Goal: Download file/media

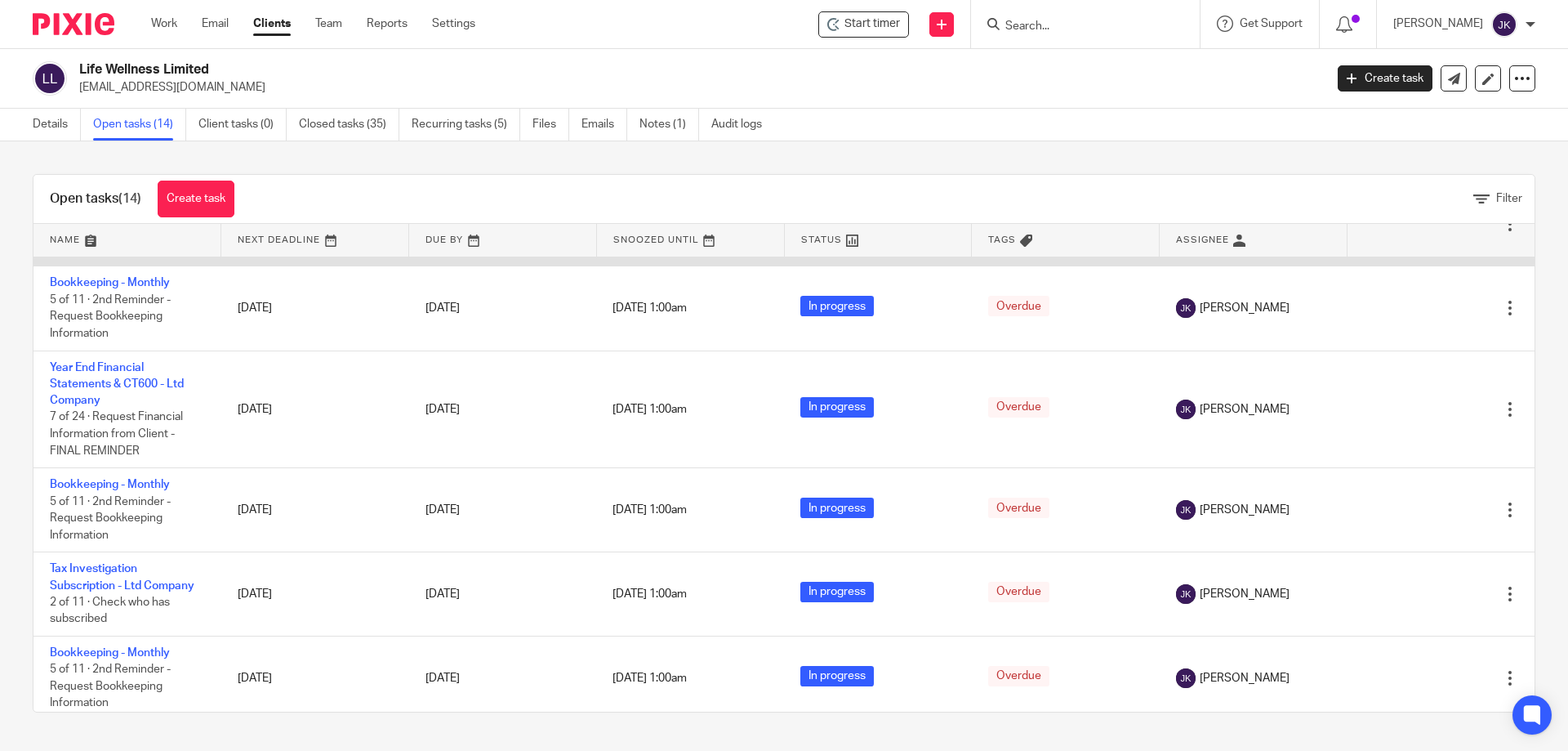
scroll to position [245, 0]
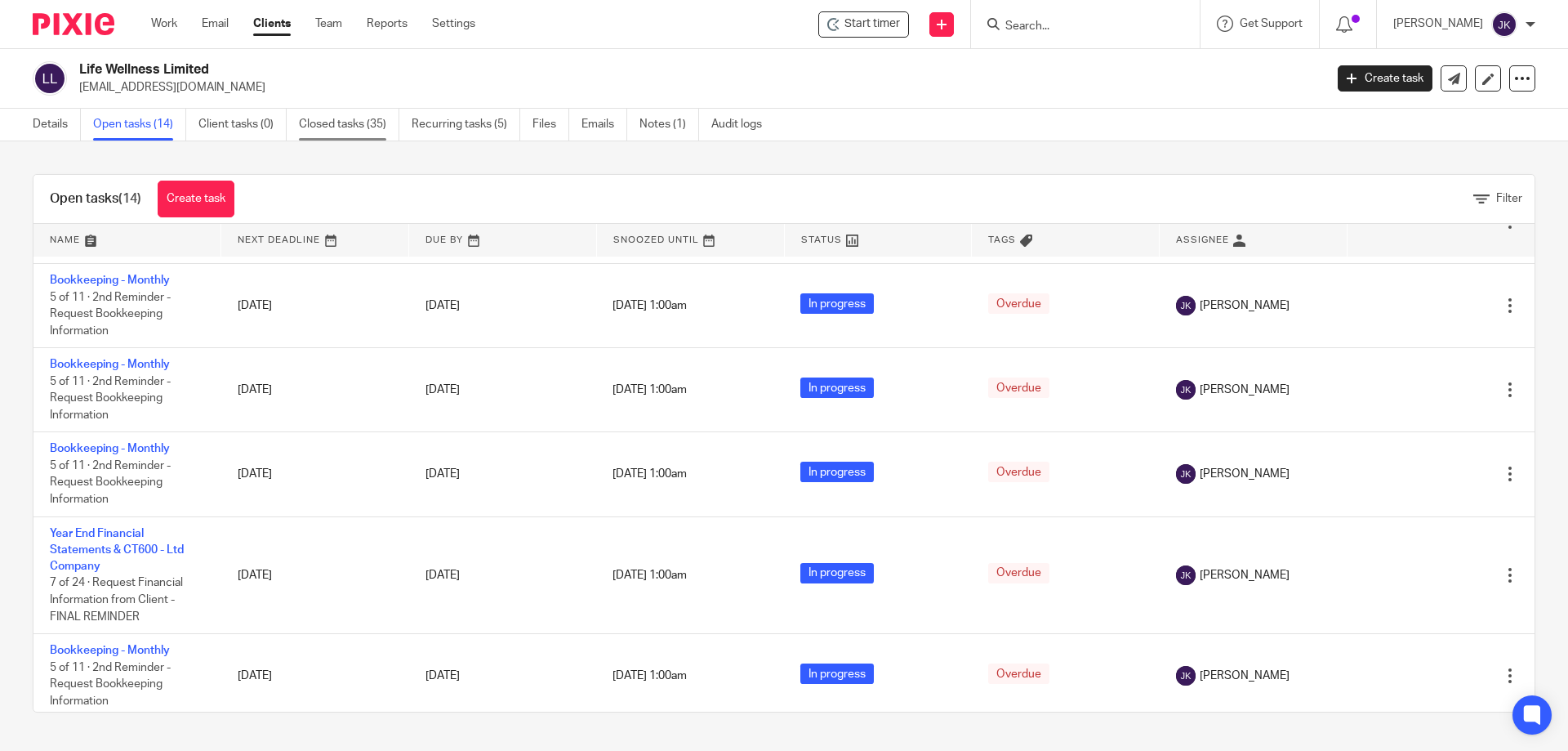
click at [356, 118] on link "Closed tasks (35)" at bounding box center [349, 124] width 100 height 32
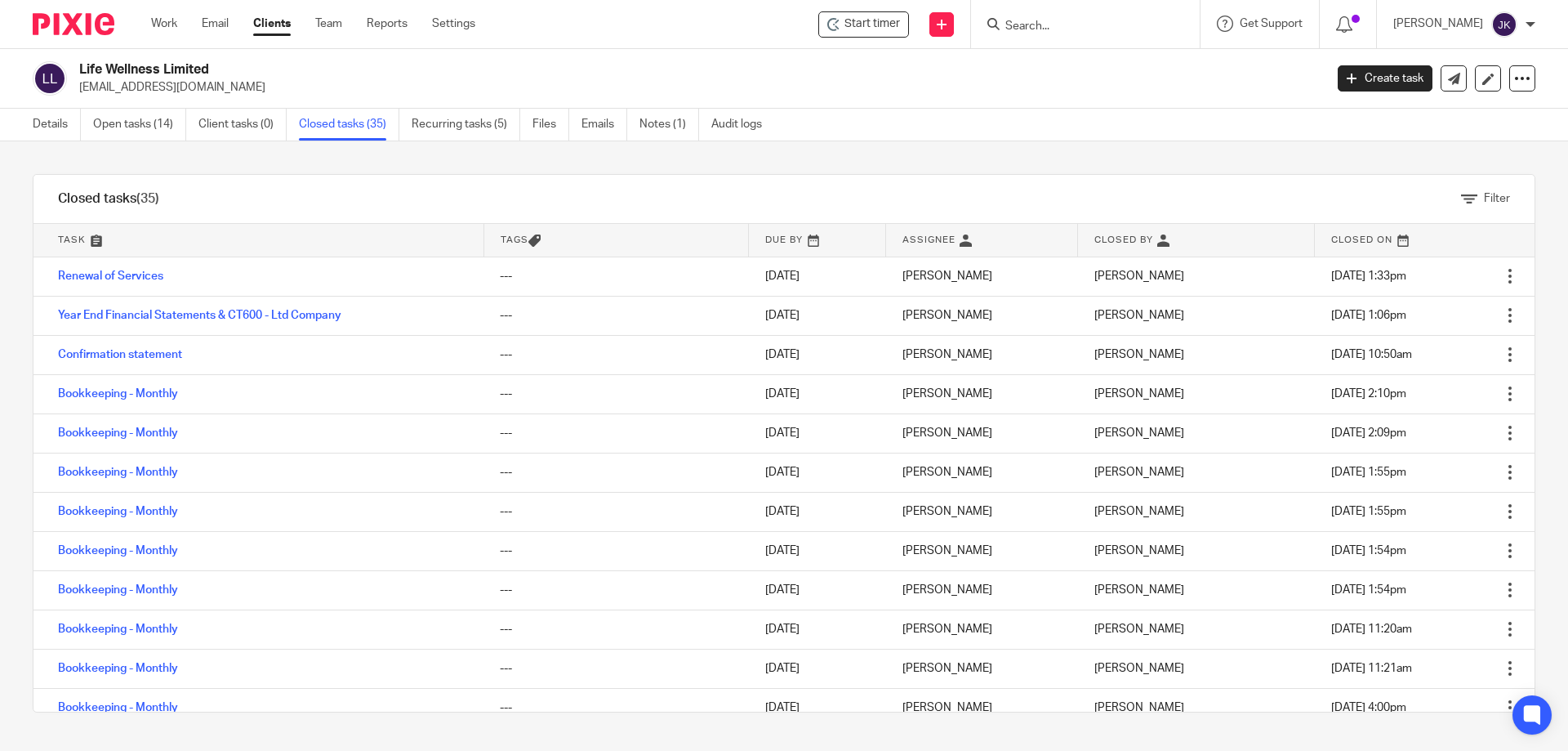
click at [225, 316] on link "Year End Financial Statements & CT600 - Ltd Company" at bounding box center [200, 316] width 284 height 12
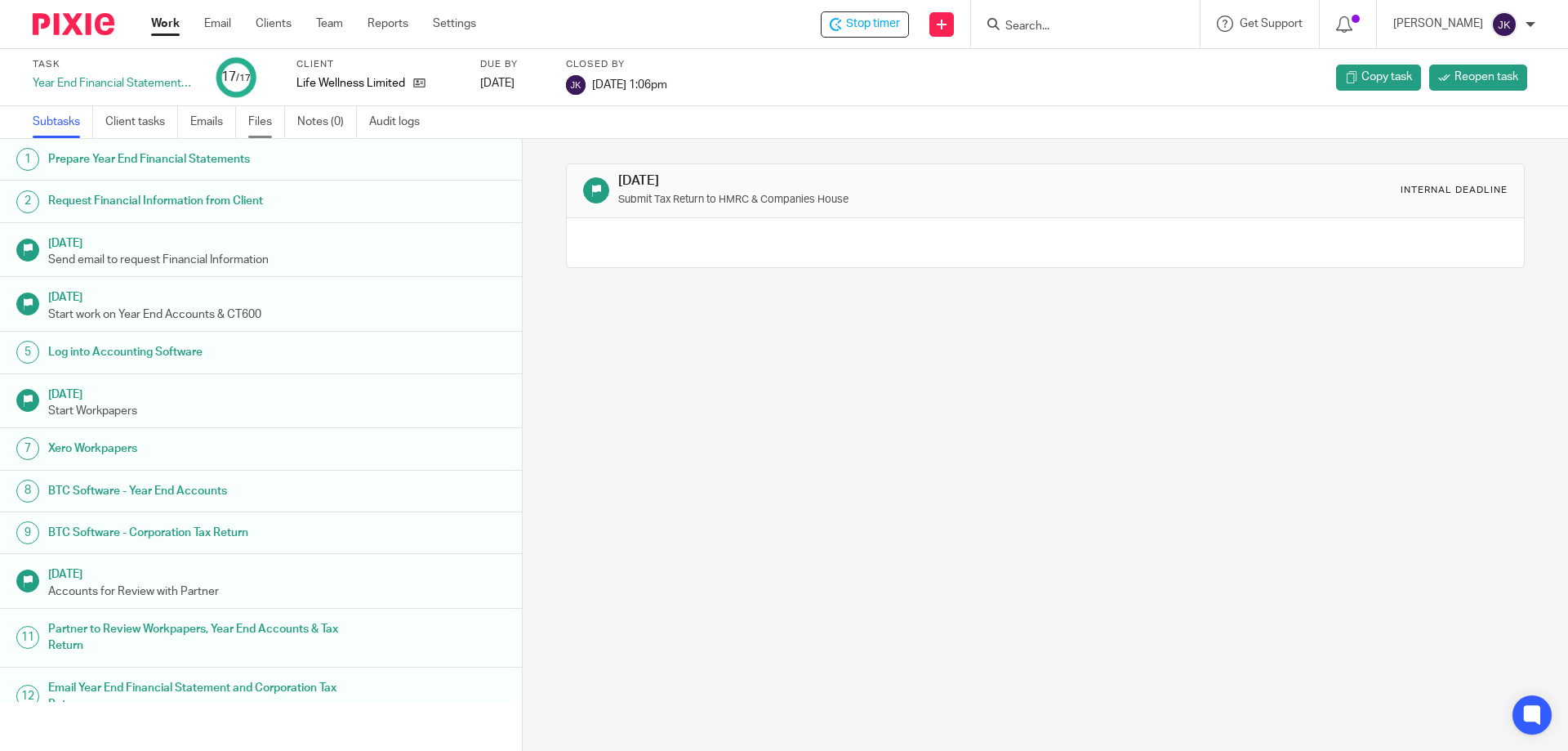
click at [257, 121] on link "Files" at bounding box center [266, 122] width 37 height 32
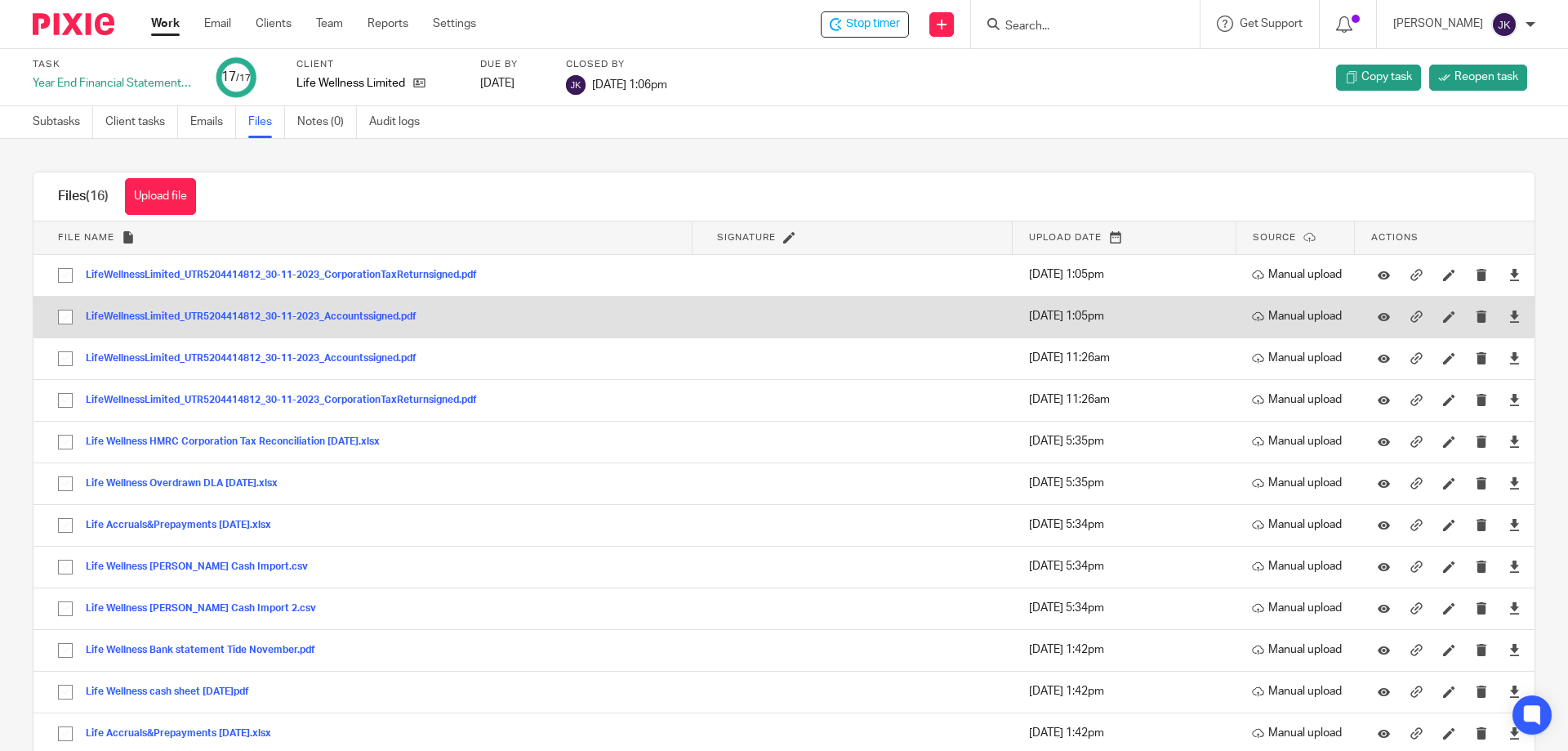
click at [63, 318] on input "checkbox" at bounding box center [66, 318] width 31 height 31
checkbox input "true"
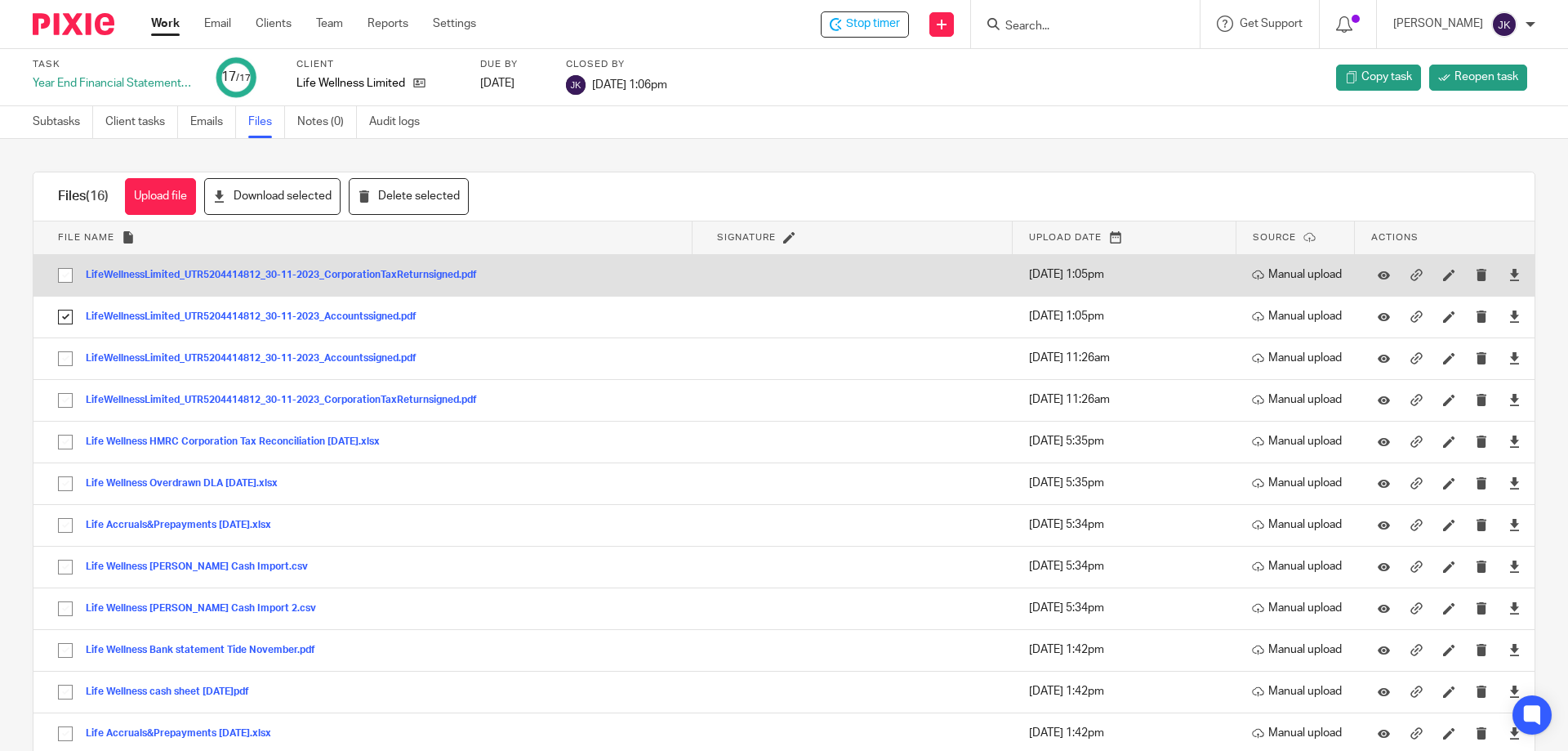
click at [63, 266] on input "checkbox" at bounding box center [66, 276] width 31 height 31
checkbox input "true"
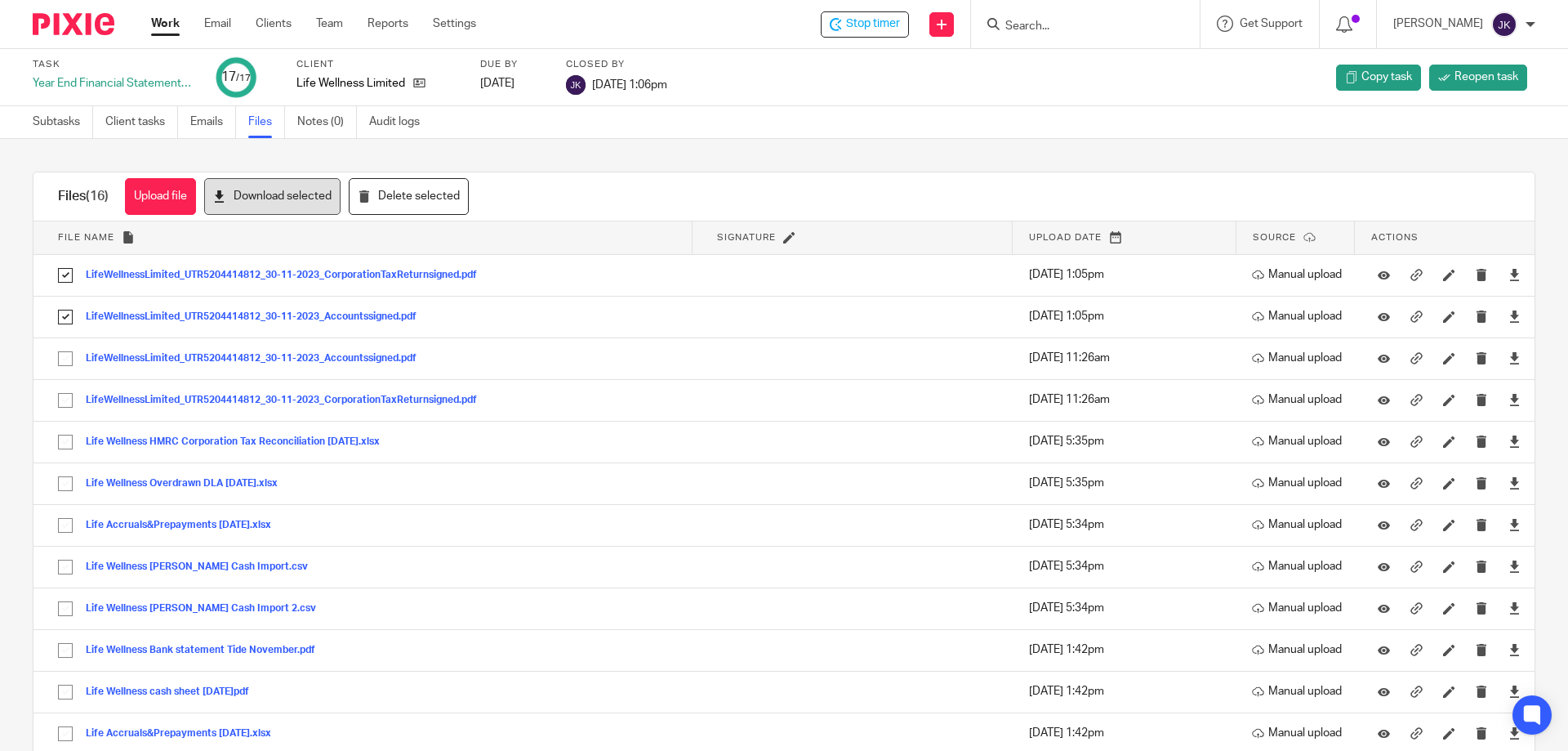
click at [287, 204] on button "Download selected" at bounding box center [272, 197] width 136 height 37
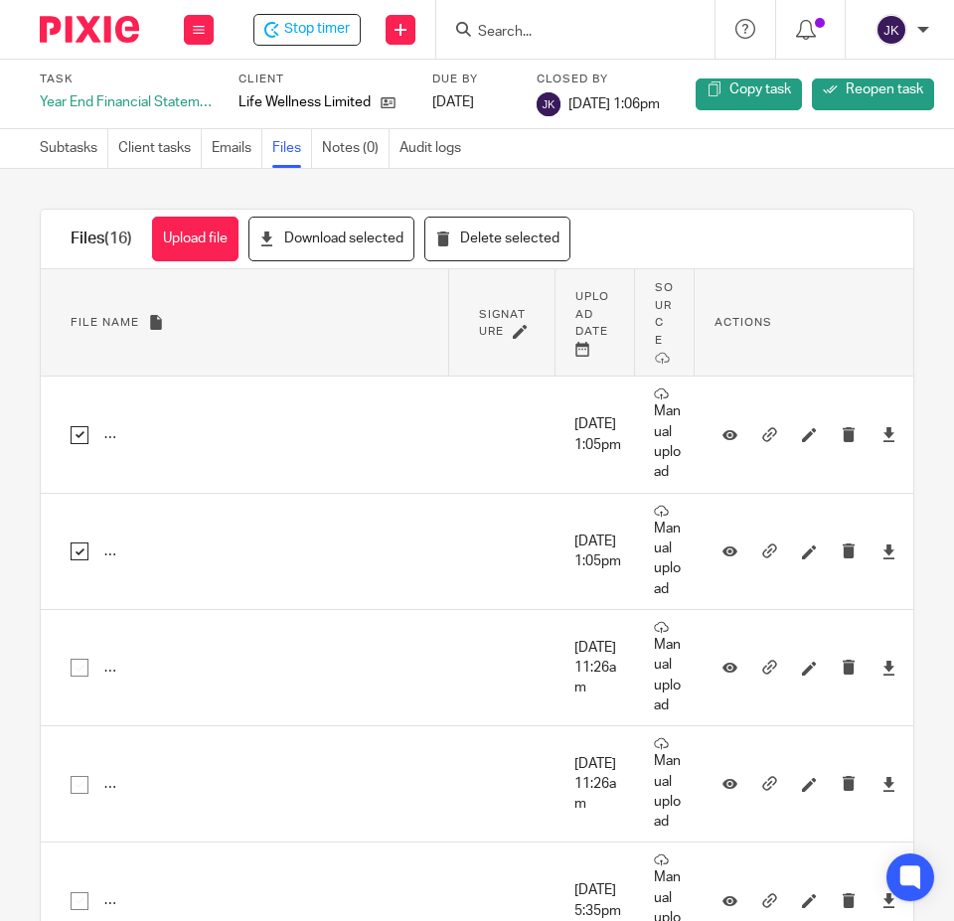
click at [210, 237] on button "Upload file" at bounding box center [195, 239] width 86 height 45
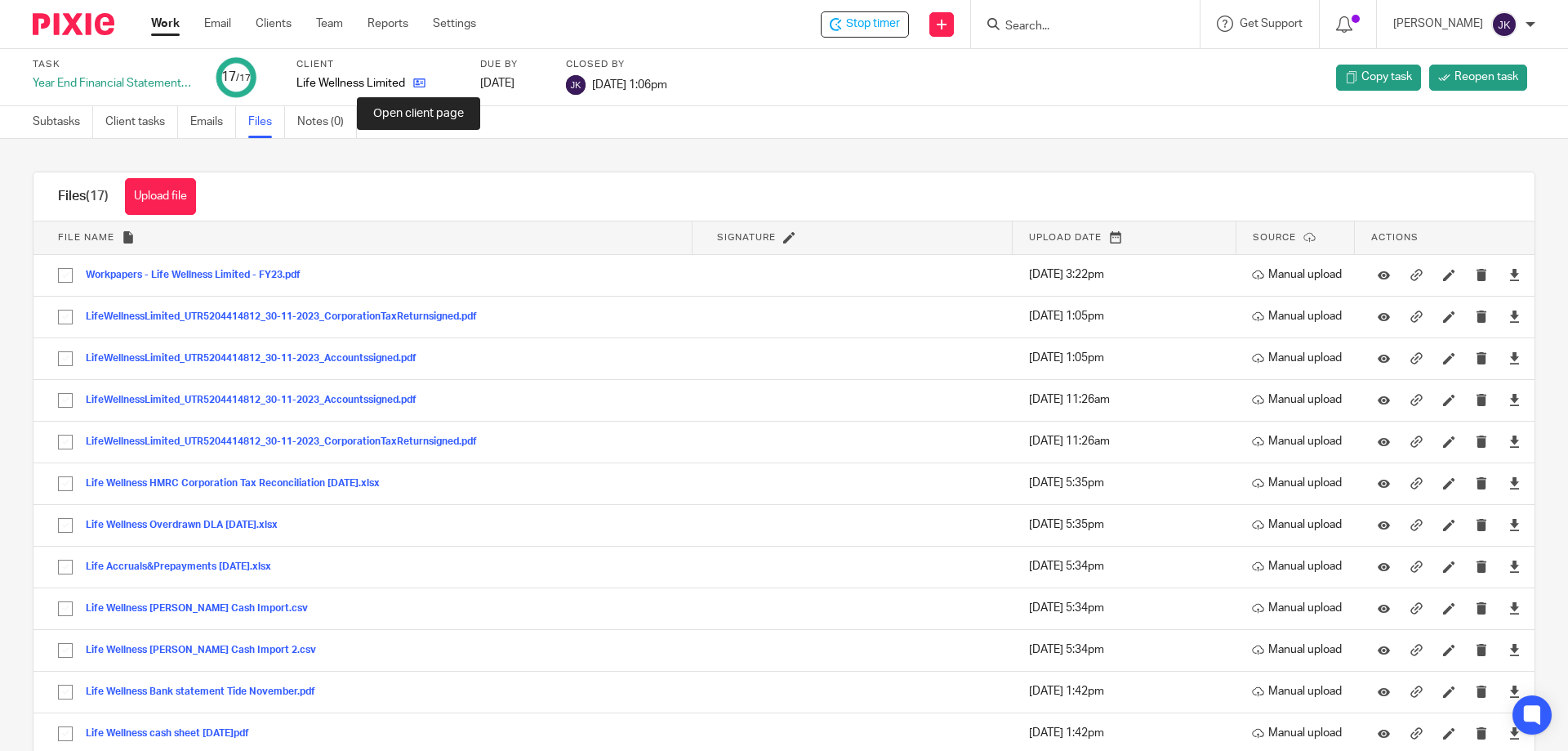
click at [423, 81] on icon at bounding box center [419, 82] width 12 height 12
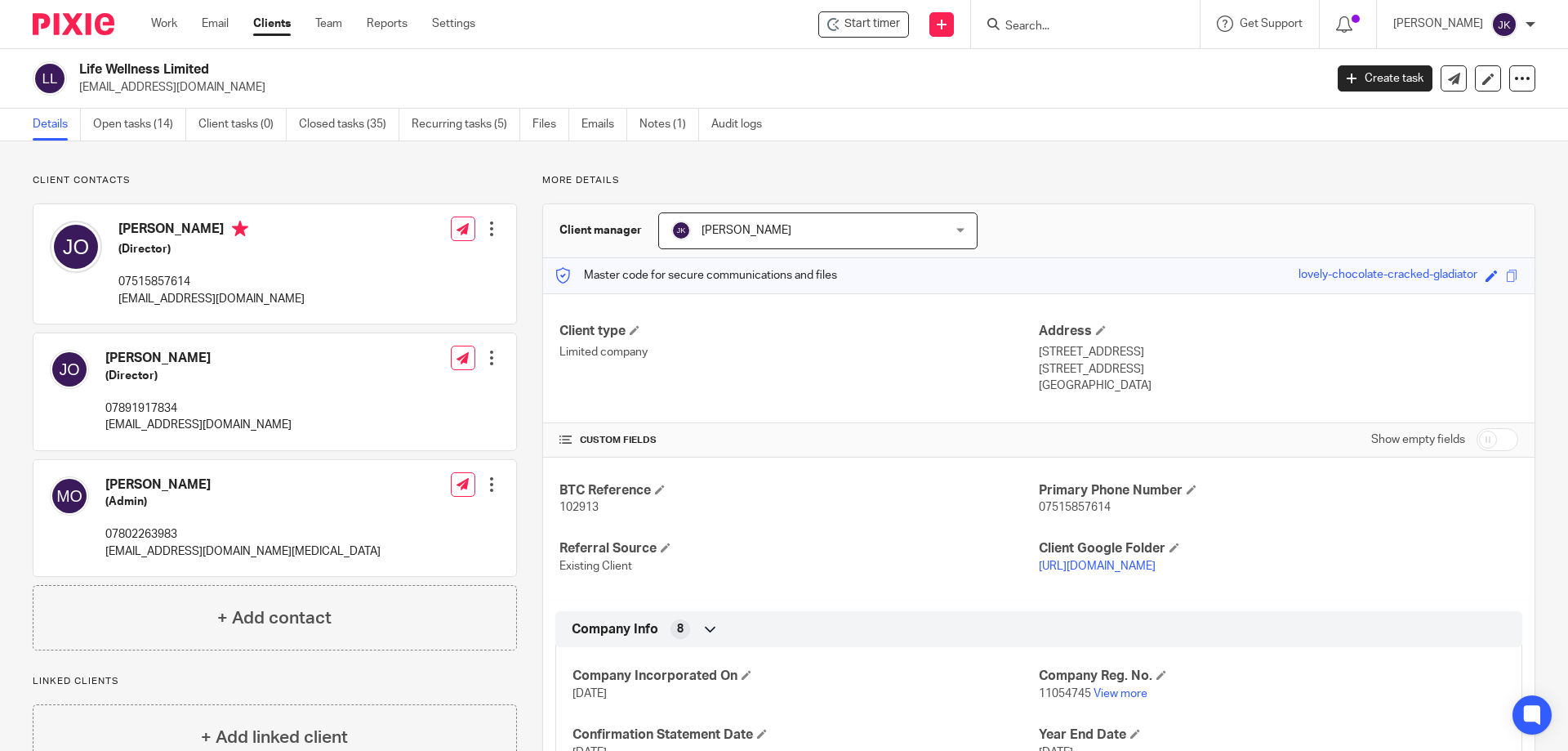
click at [137, 130] on link "Open tasks (14)" at bounding box center [139, 124] width 93 height 32
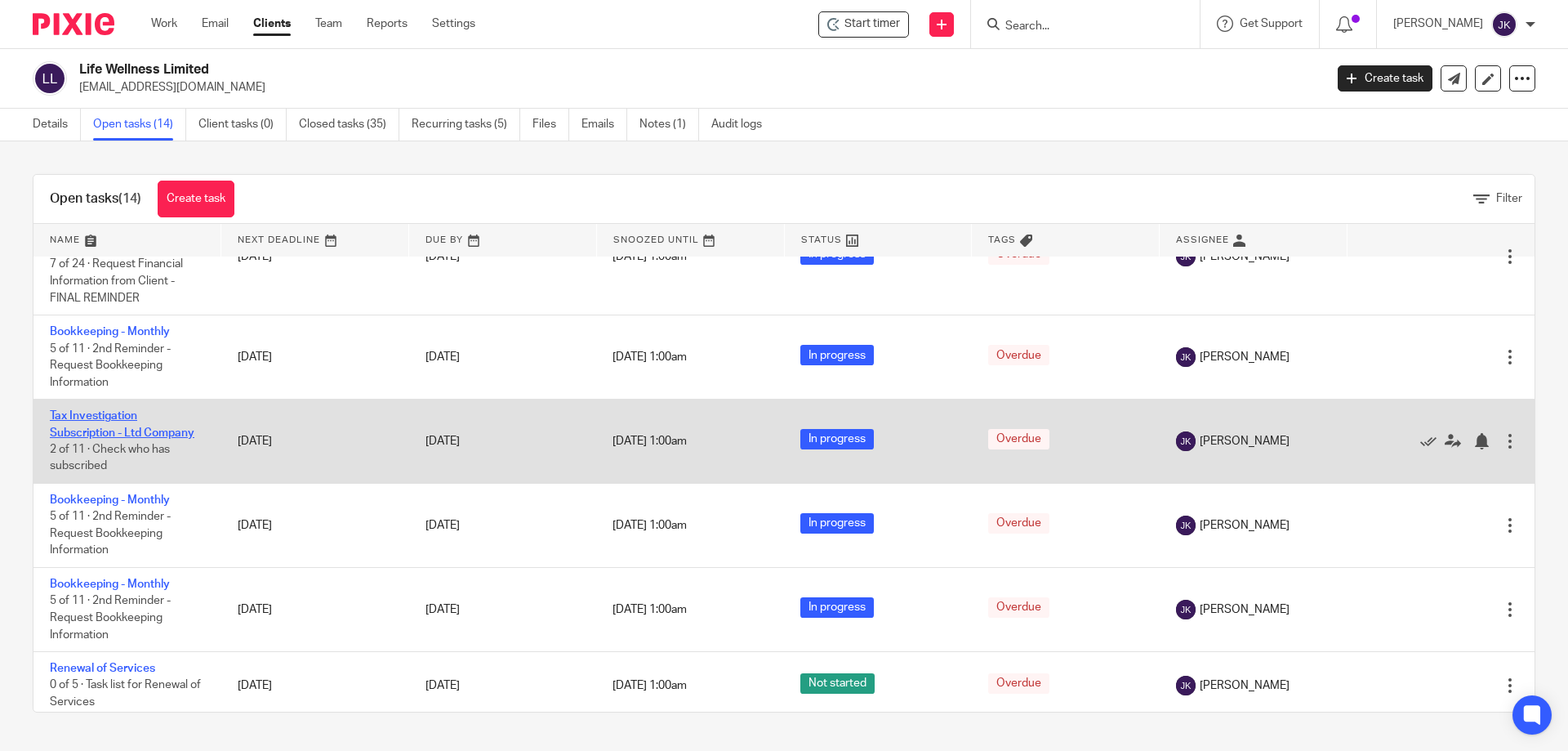
scroll to position [490, 0]
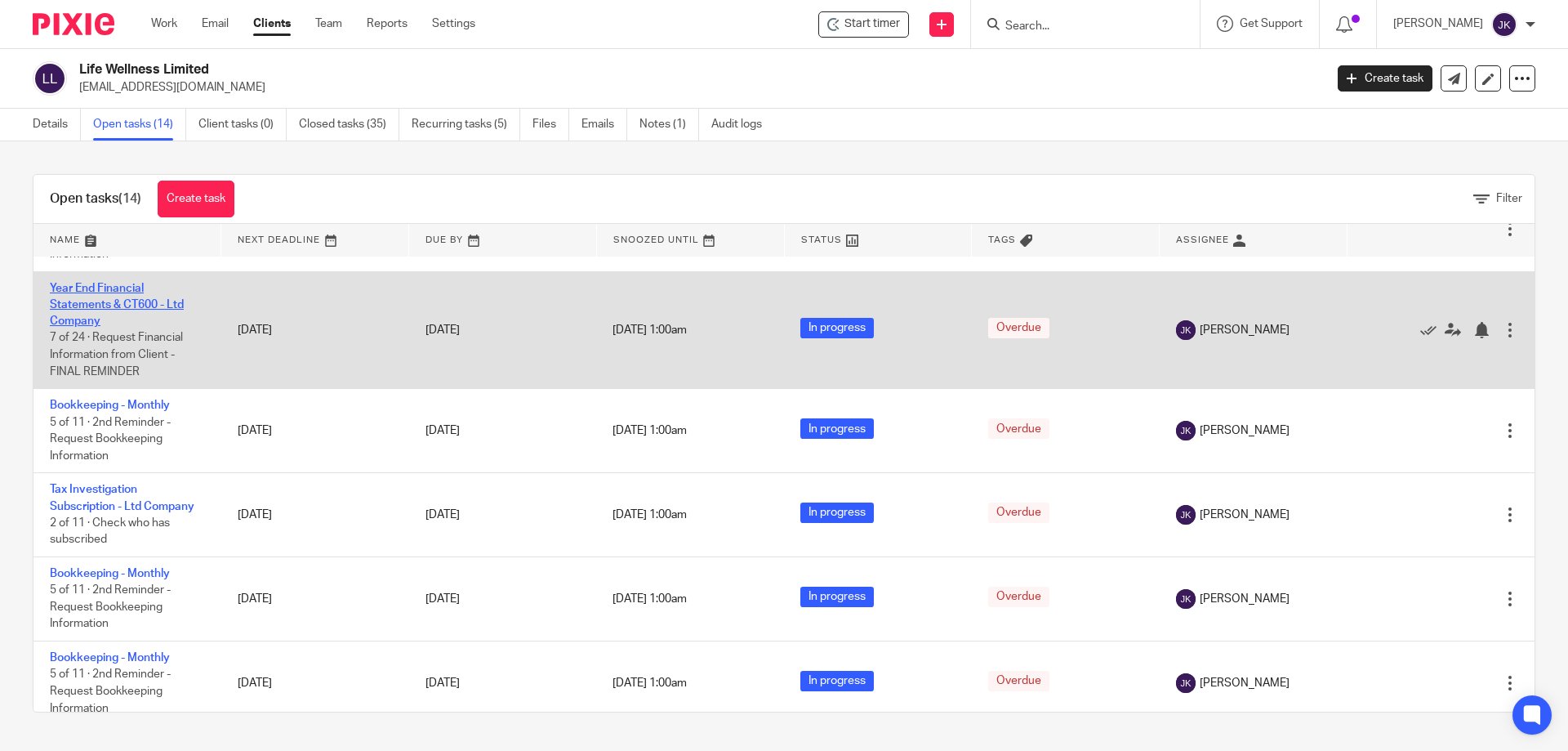
click at [100, 307] on link "Year End Financial Statements & CT600 - Ltd Company" at bounding box center [117, 305] width 134 height 45
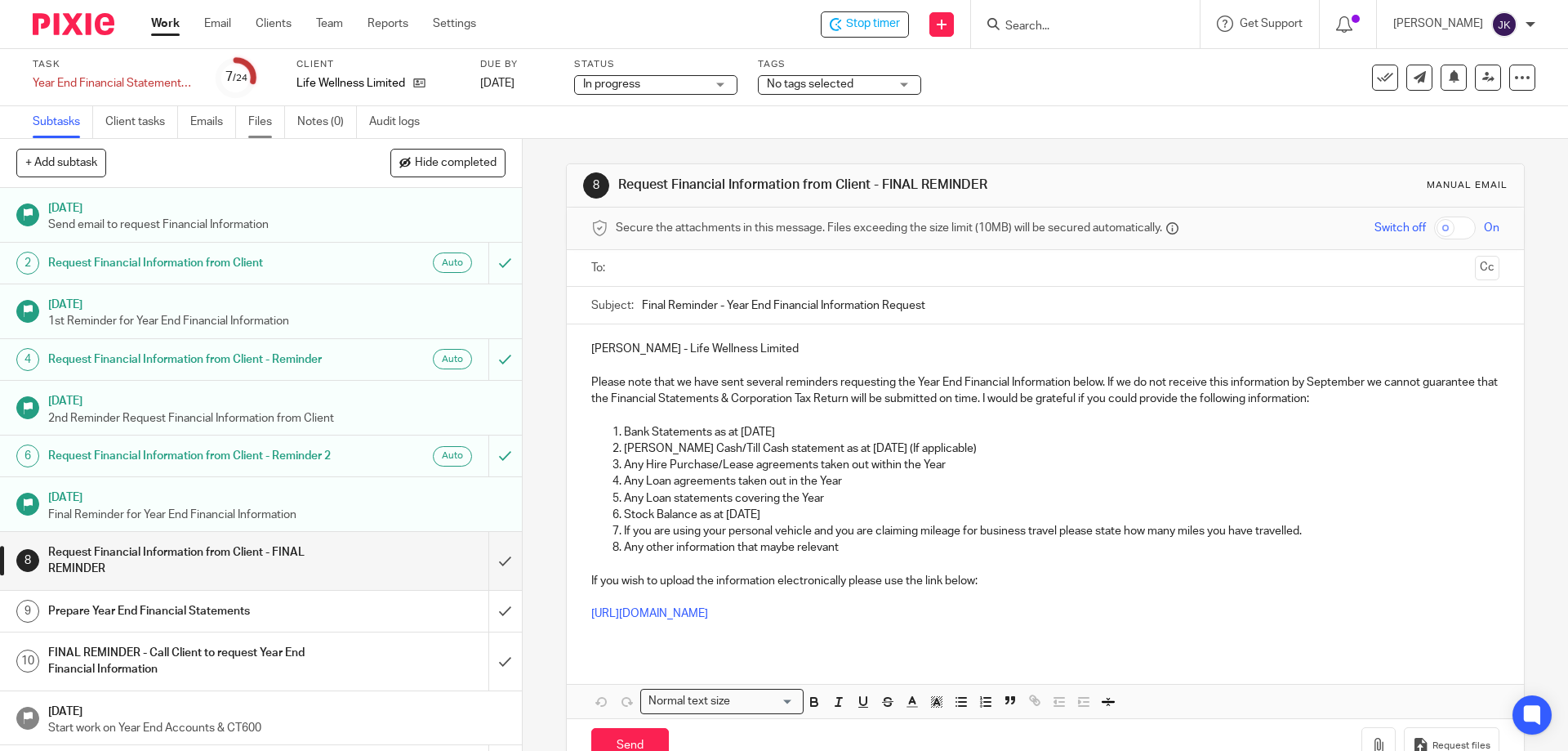
click at [271, 119] on link "Files" at bounding box center [266, 122] width 37 height 32
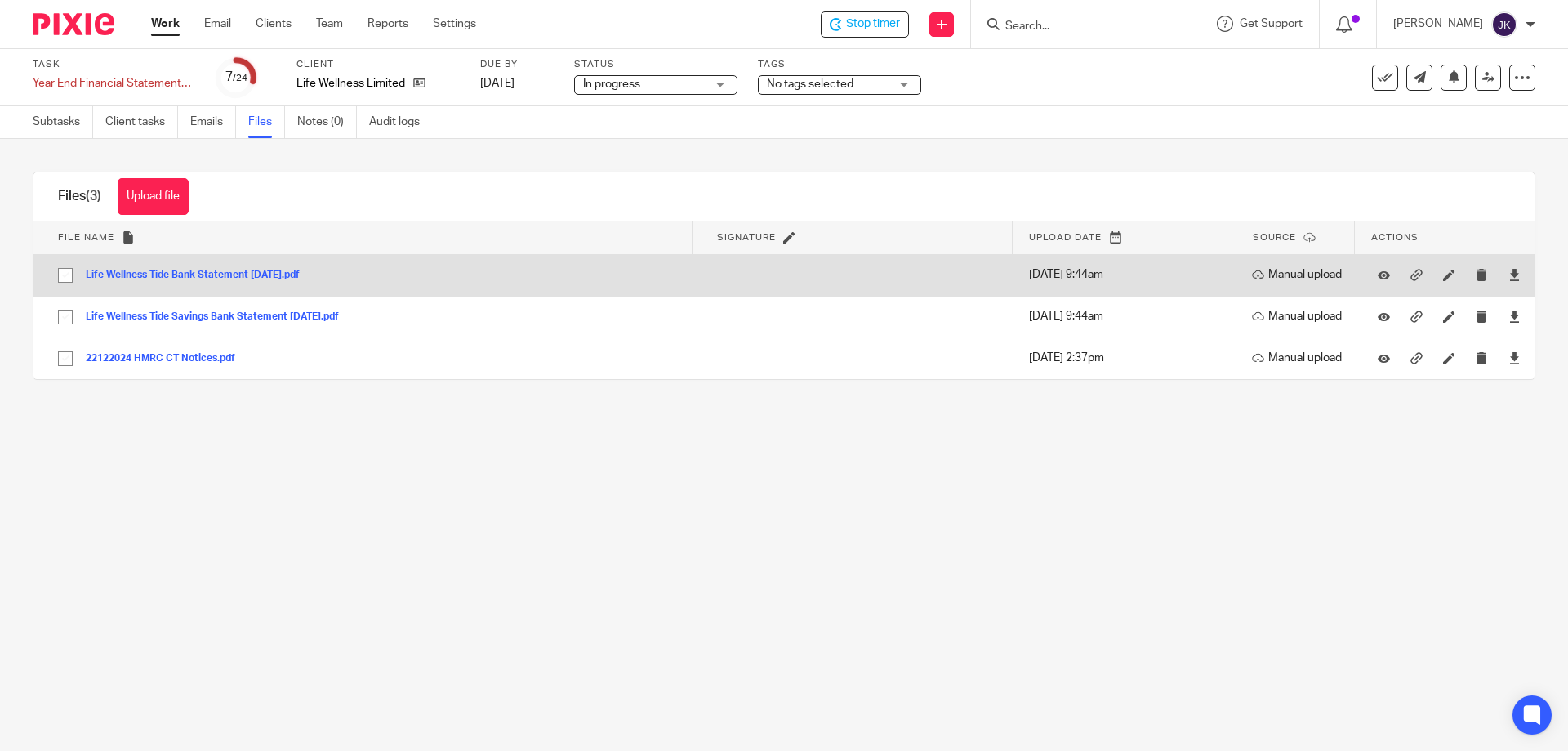
click at [68, 272] on input "checkbox" at bounding box center [66, 276] width 31 height 31
checkbox input "true"
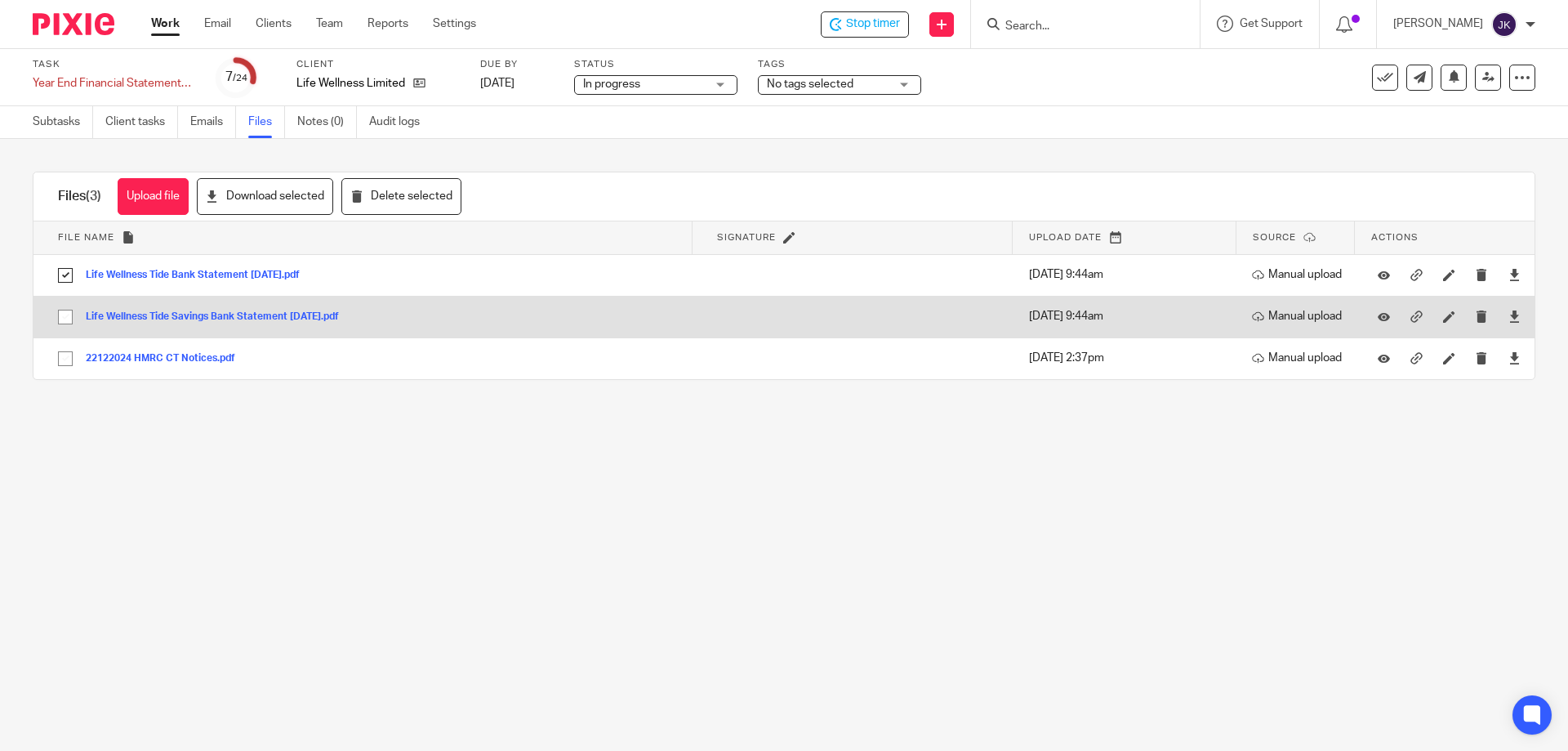
click at [61, 313] on input "checkbox" at bounding box center [66, 318] width 31 height 31
checkbox input "true"
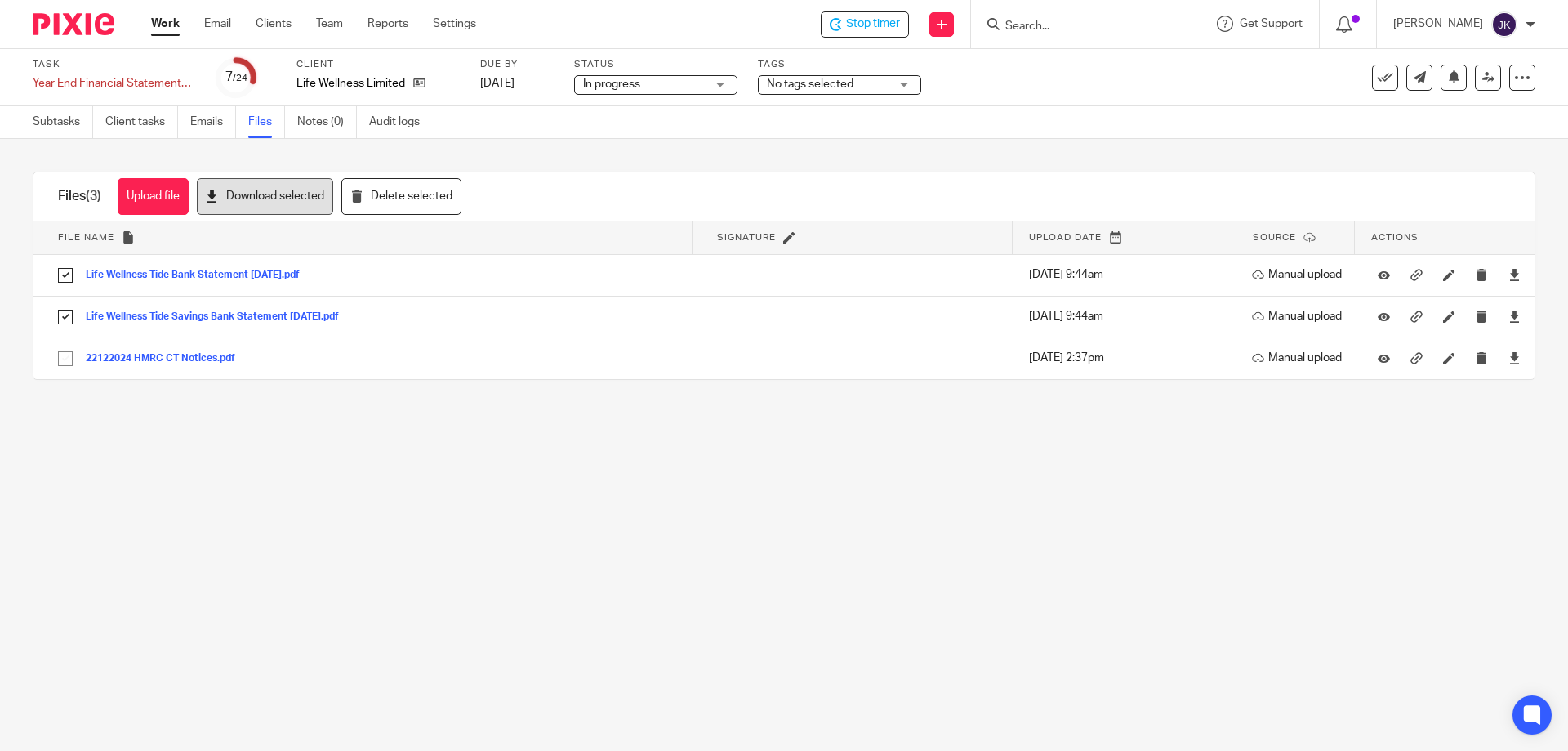
click at [265, 198] on button "Download selected" at bounding box center [265, 197] width 136 height 37
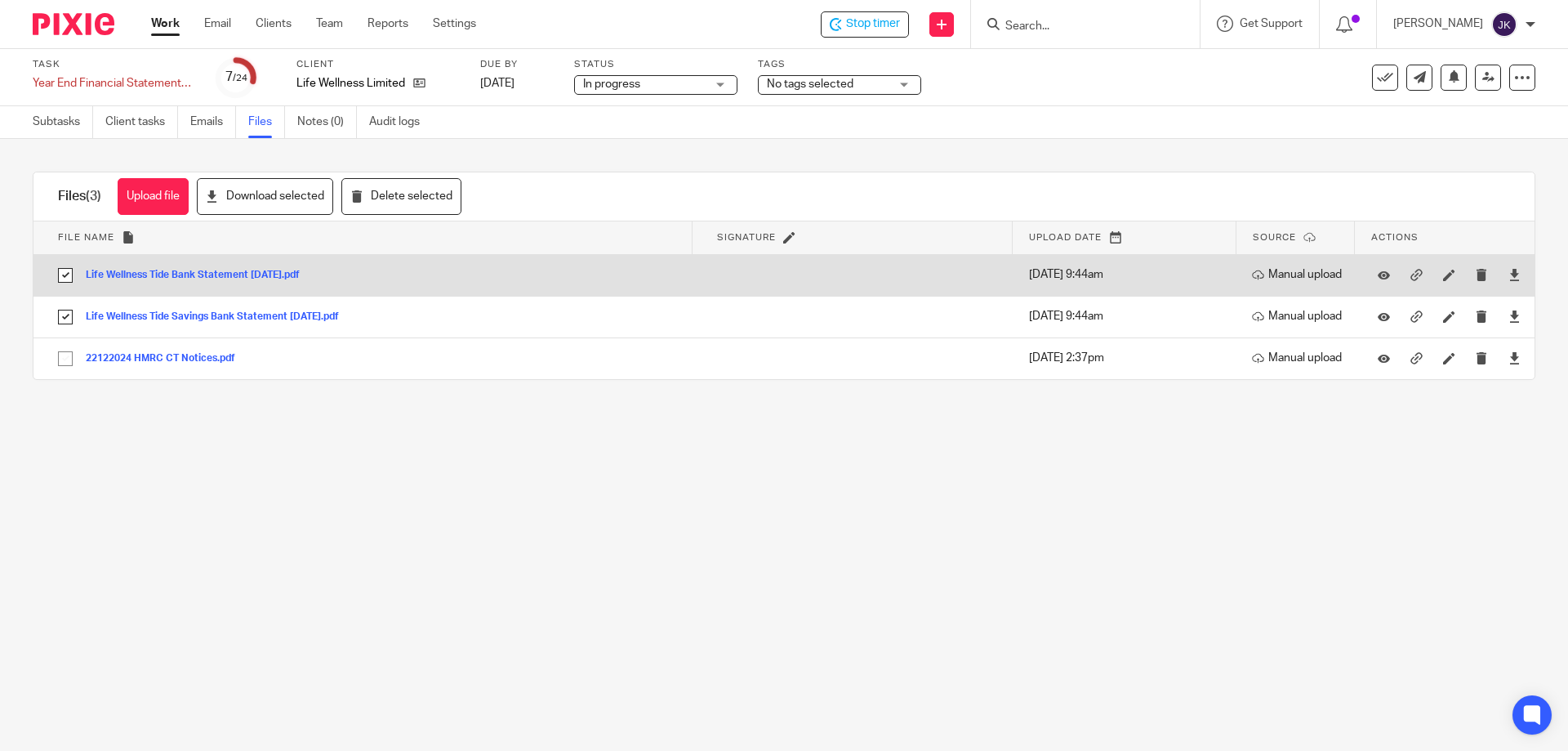
click at [66, 277] on input "checkbox" at bounding box center [66, 276] width 31 height 31
checkbox input "false"
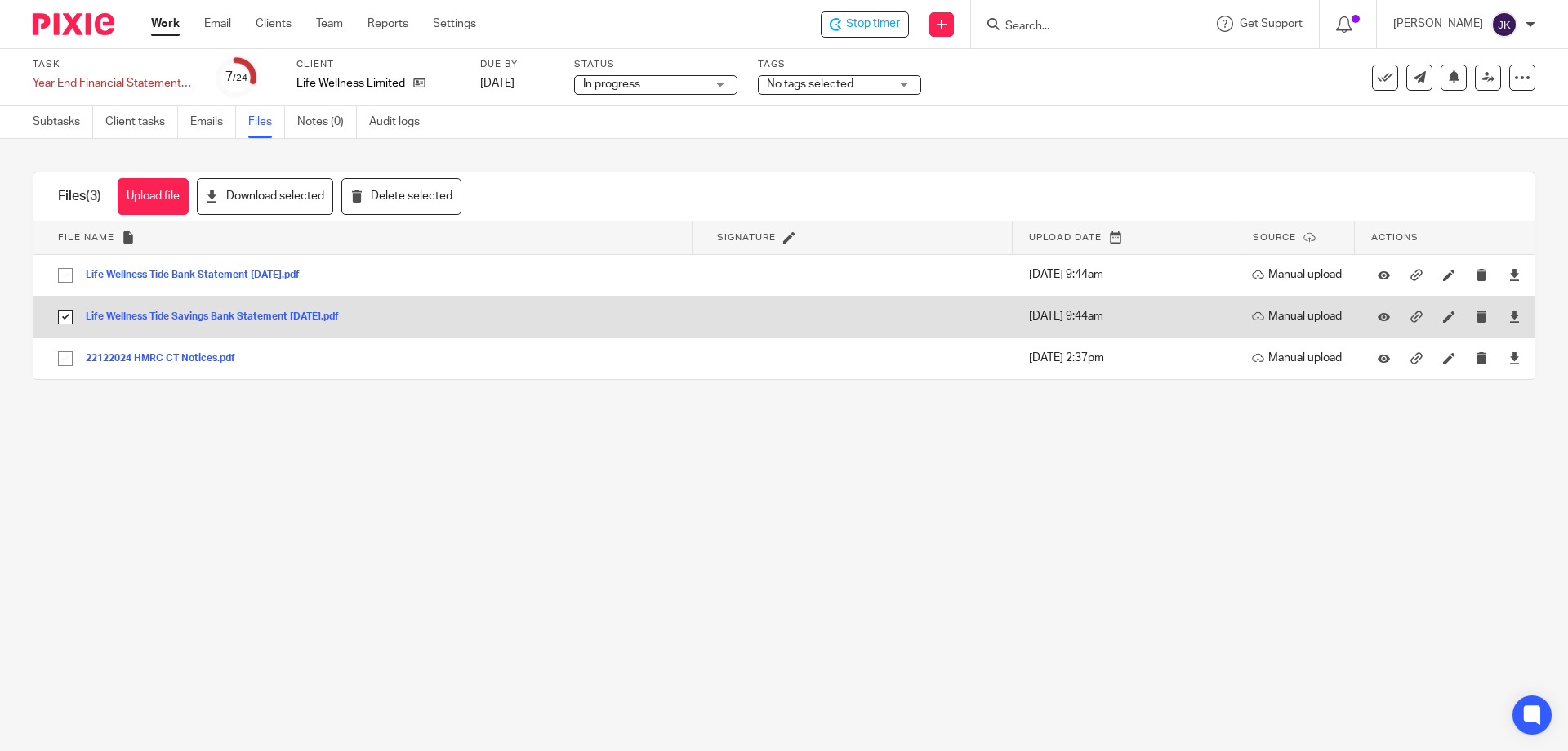
click at [67, 315] on input "checkbox" at bounding box center [66, 318] width 31 height 31
checkbox input "false"
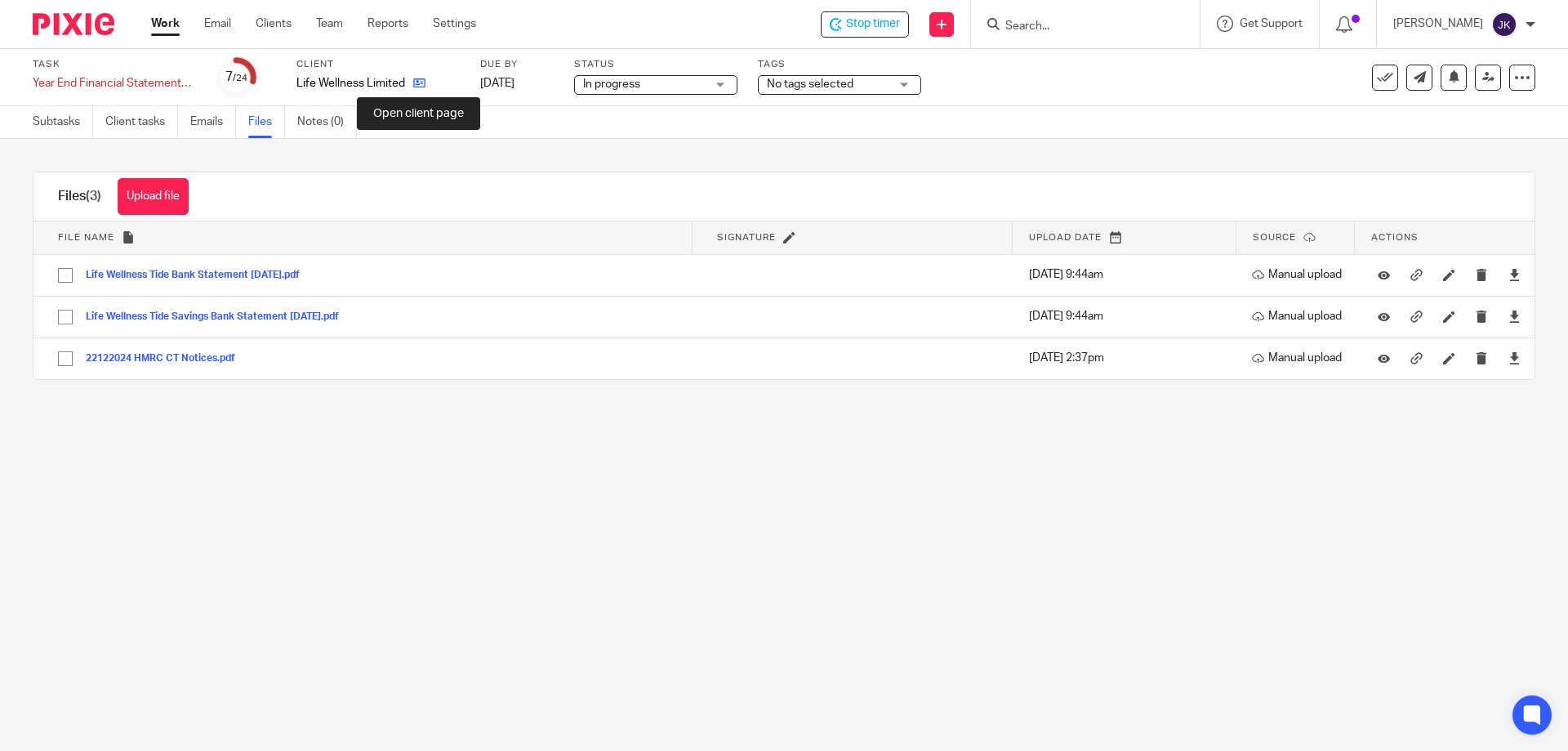
click at [419, 81] on icon at bounding box center [419, 82] width 12 height 12
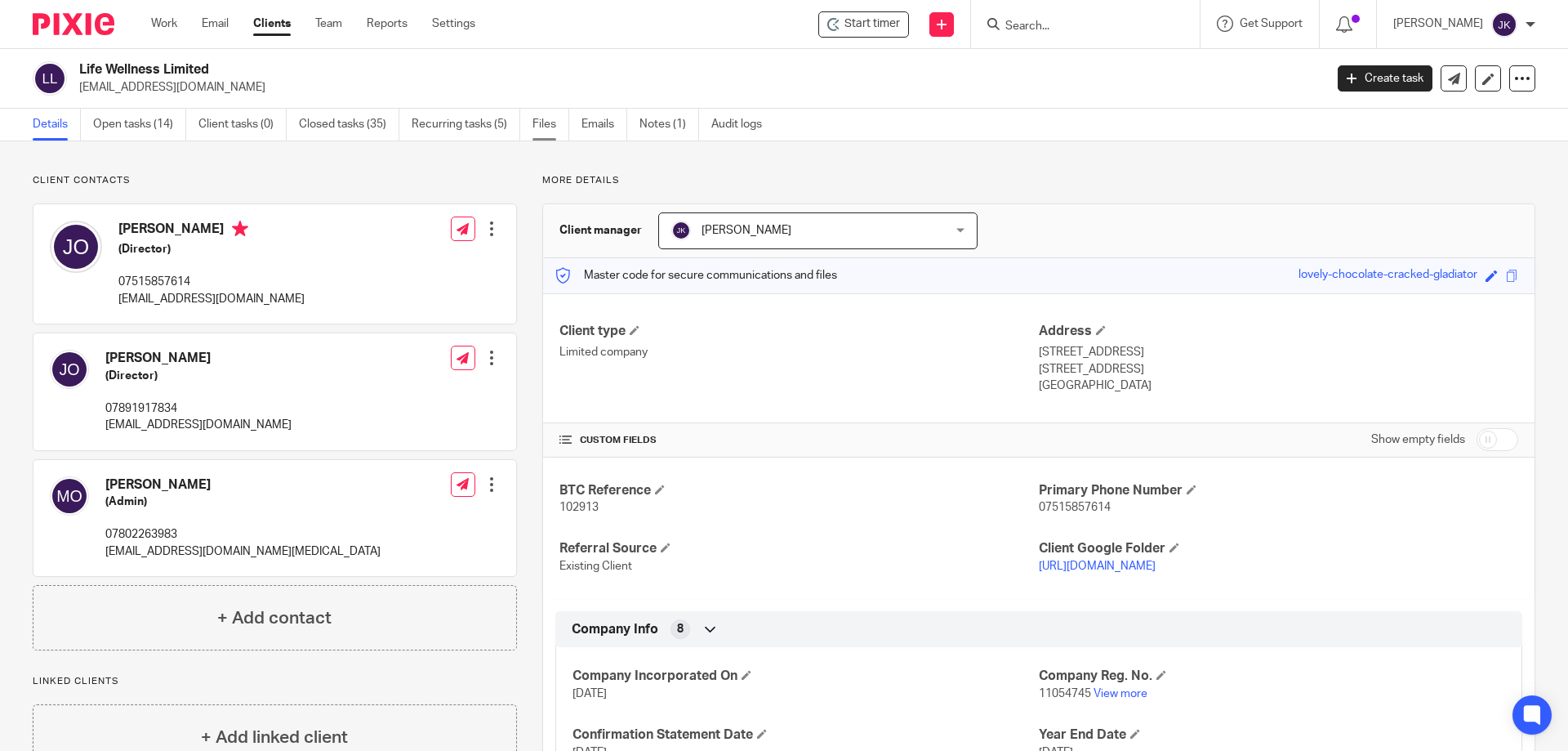
click at [555, 129] on link "Files" at bounding box center [551, 124] width 37 height 32
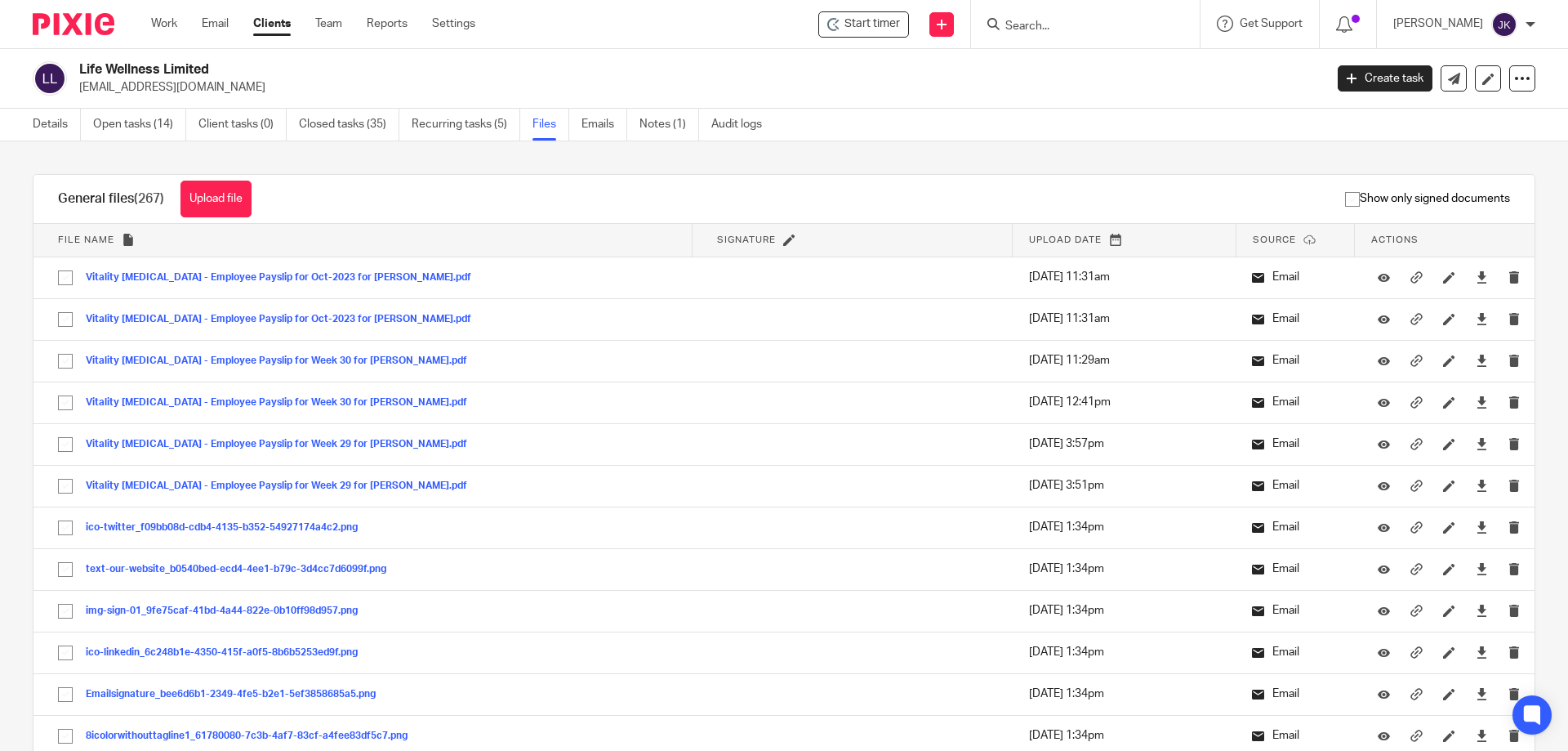
click at [845, 110] on div "Details Open tasks (14) Client tasks (0) Closed tasks (35) Recurring tasks (5) …" at bounding box center [784, 125] width 1568 height 33
drag, startPoint x: 0, startPoint y: 0, endPoint x: 845, endPoint y: 111, distance: 852.3
click at [845, 111] on div "Details Open tasks (14) Client tasks (0) Closed tasks (35) Recurring tasks (5) …" at bounding box center [784, 125] width 1568 height 33
click at [467, 178] on div "Show only signed documents" at bounding box center [905, 199] width 1259 height 49
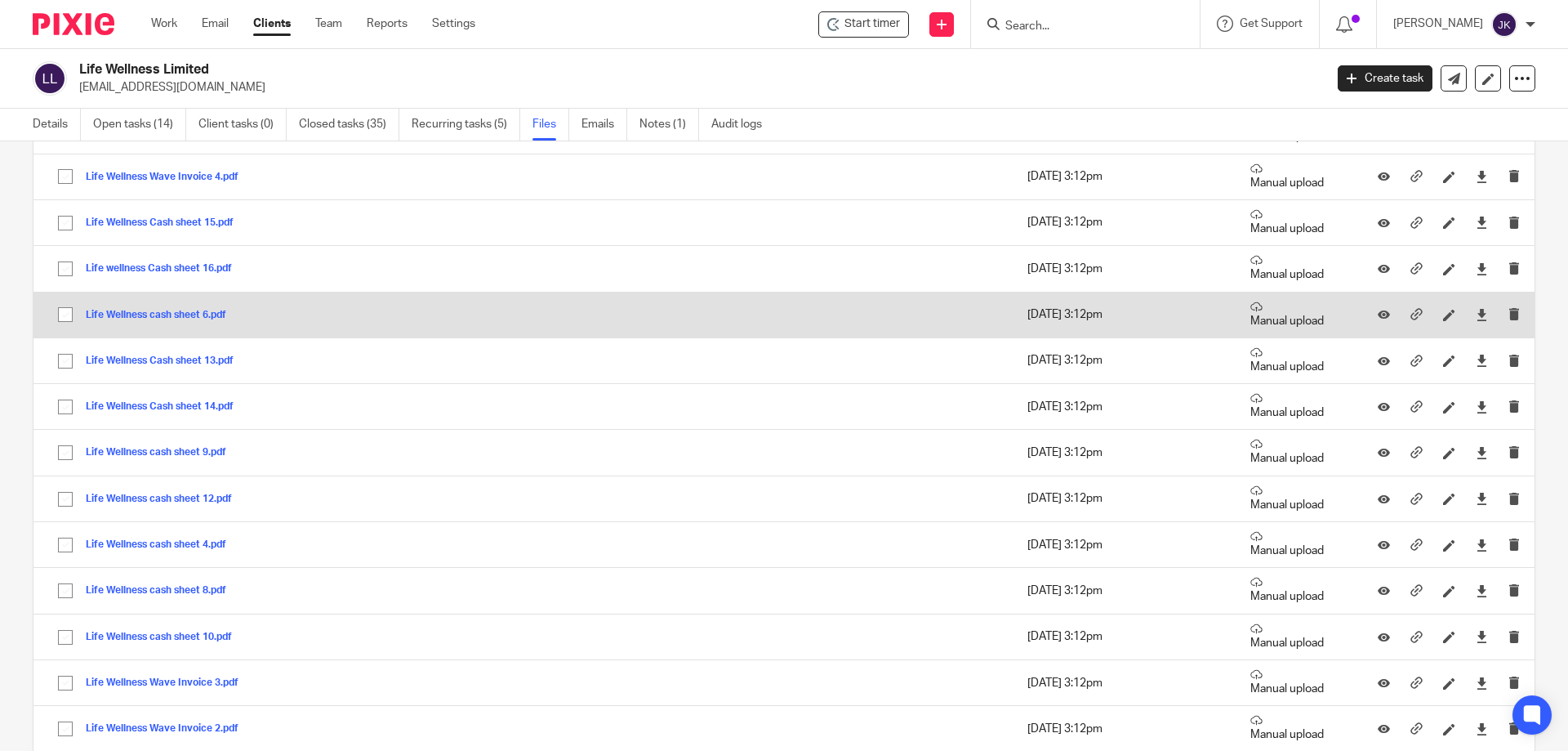
scroll to position [16834, 0]
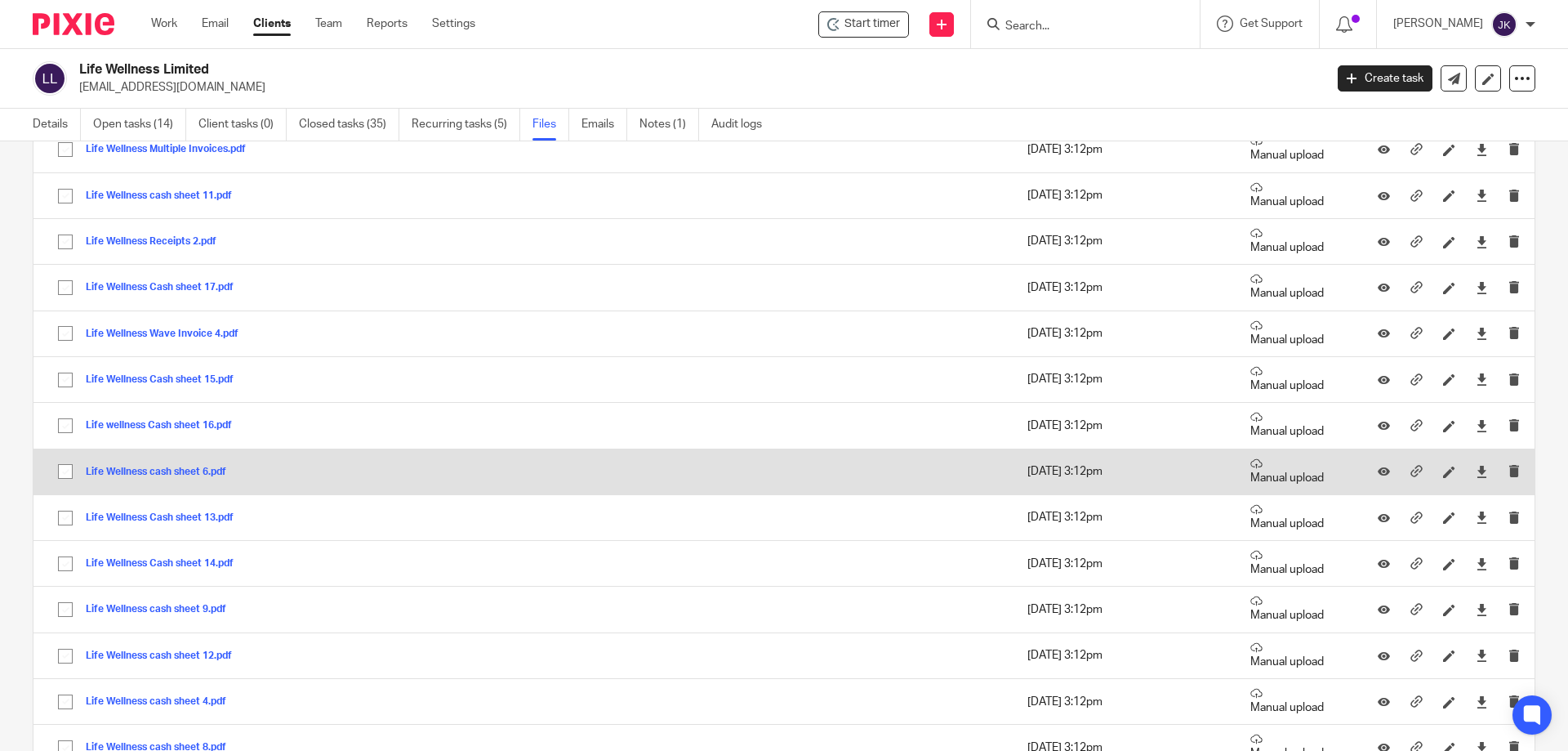
click at [149, 477] on button "Life Wellness cash sheet 6.pdf" at bounding box center [162, 472] width 153 height 12
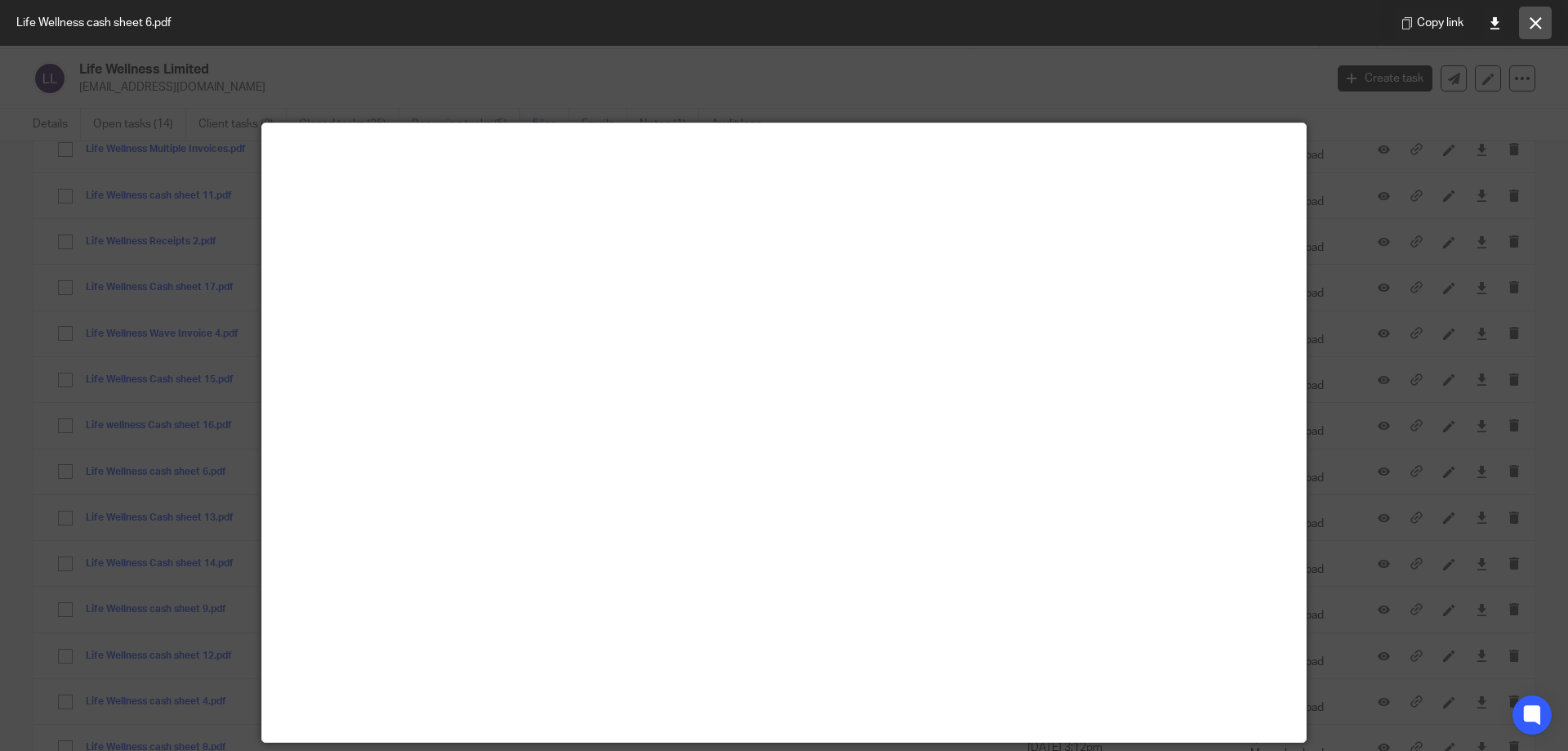
click at [1522, 30] on button at bounding box center [1536, 23] width 33 height 33
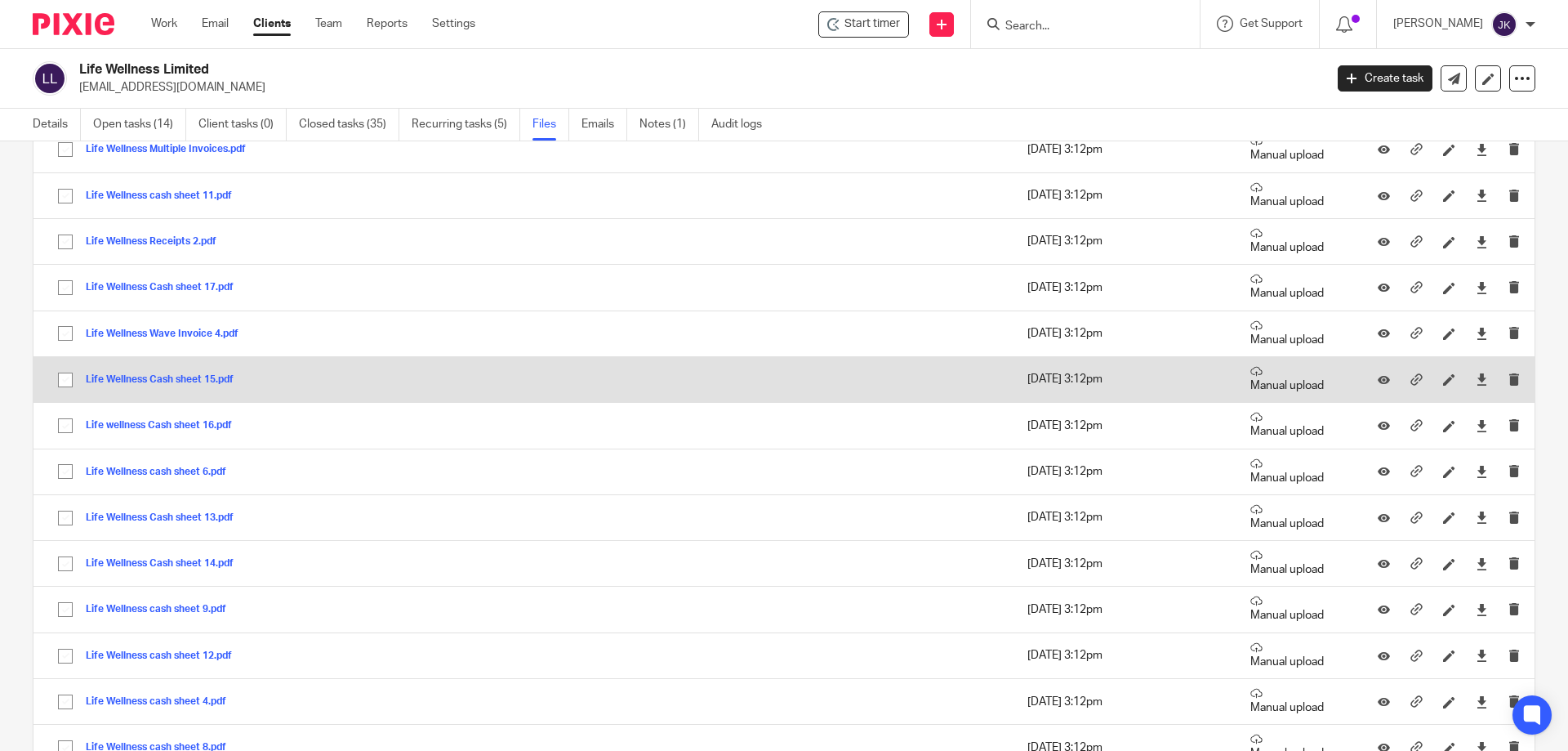
click at [157, 378] on button "Life Wellness Cash sheet 15.pdf" at bounding box center [165, 380] width 160 height 12
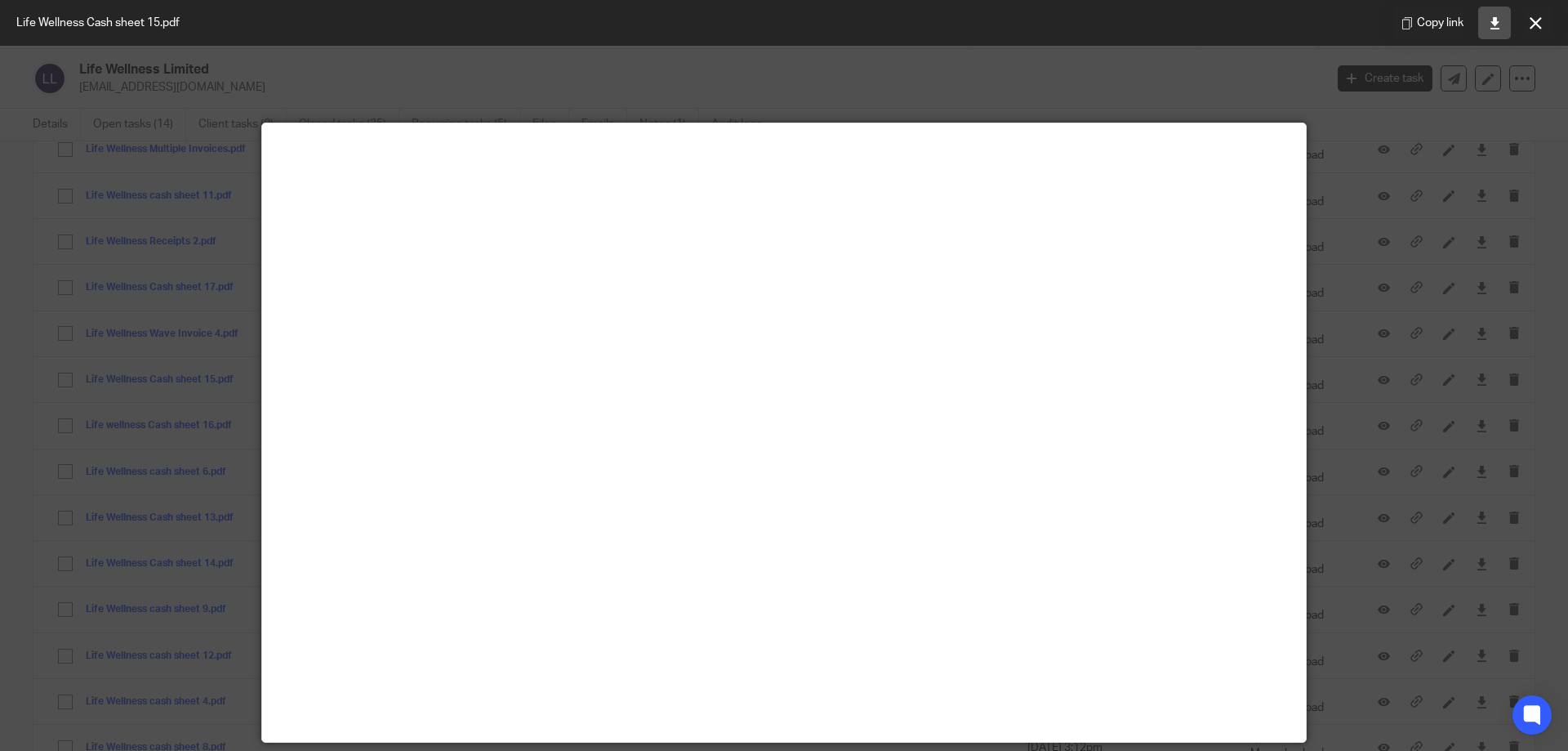
click at [1493, 27] on icon at bounding box center [1495, 23] width 12 height 12
